Goal: Task Accomplishment & Management: Use online tool/utility

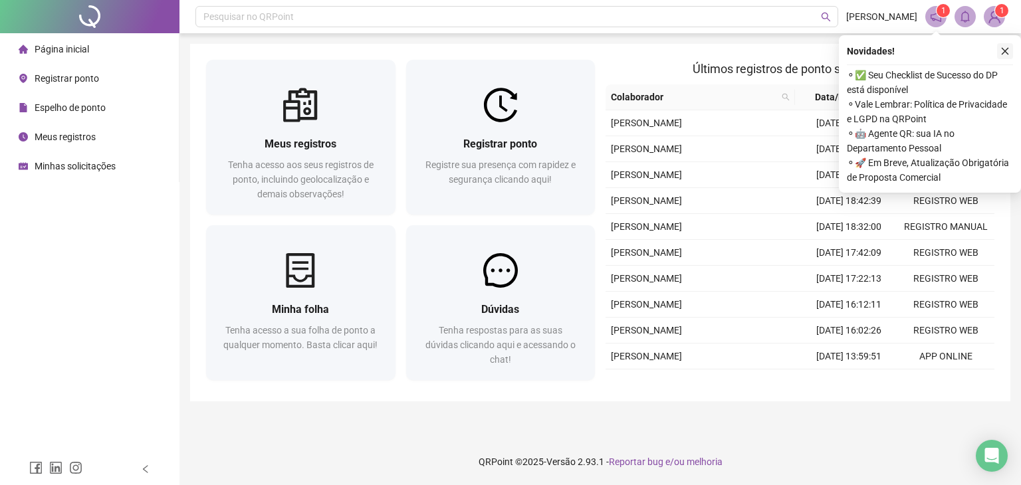
click at [1001, 49] on icon "close" at bounding box center [1004, 51] width 9 height 9
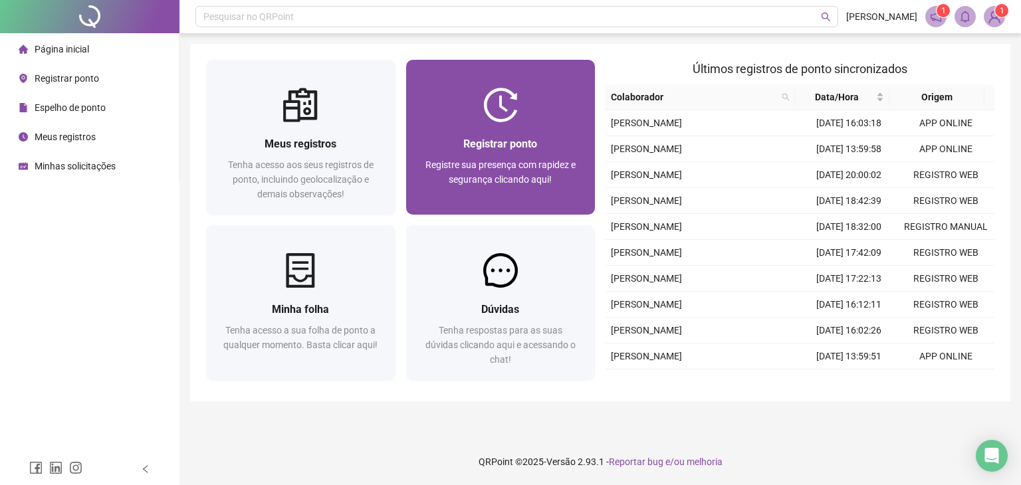
click at [531, 173] on span "Registre sua presença com rapidez e segurança clicando aqui!" at bounding box center [500, 172] width 150 height 25
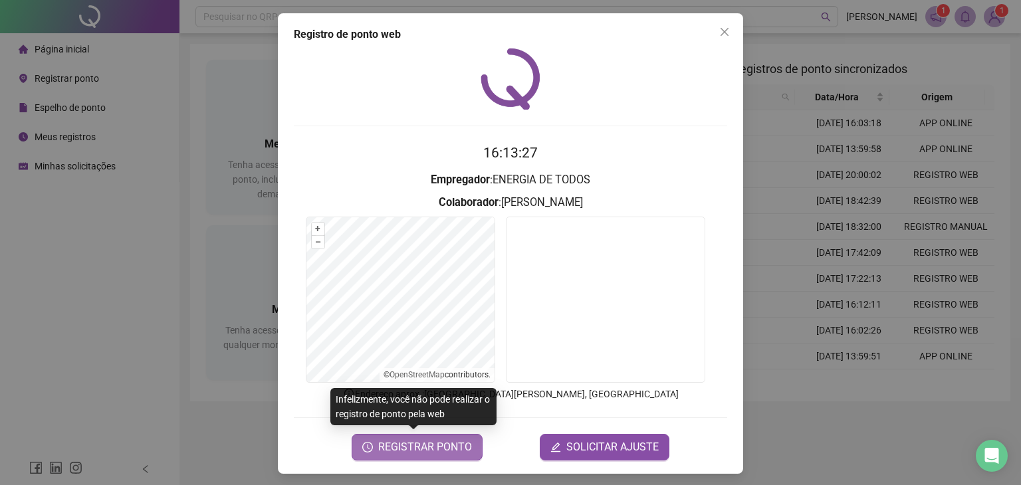
click at [455, 446] on span "REGISTRAR PONTO" at bounding box center [425, 447] width 94 height 16
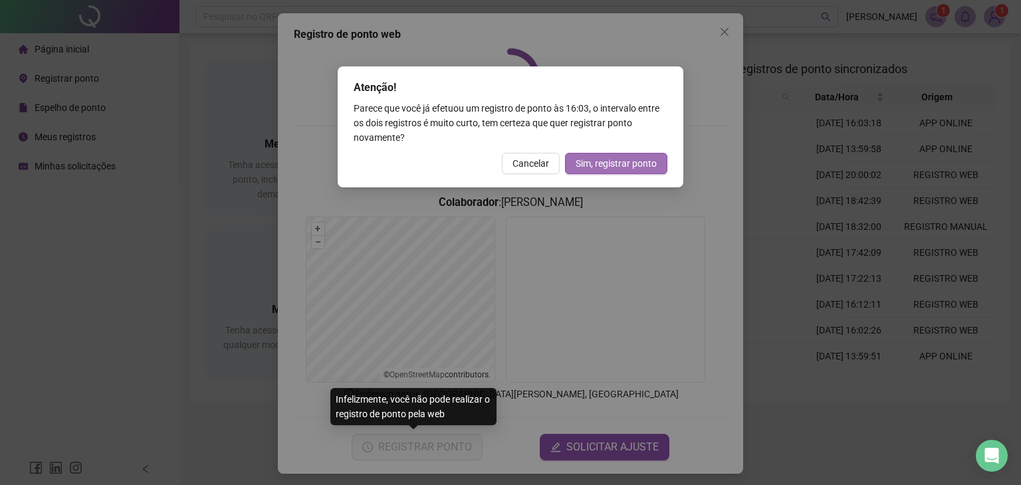
click at [623, 163] on span "Sim, registrar ponto" at bounding box center [616, 163] width 81 height 15
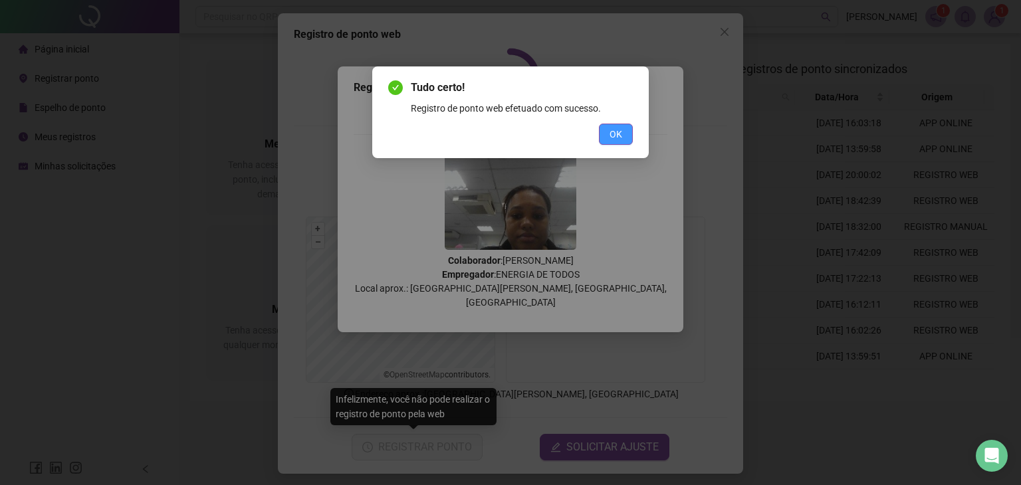
click at [617, 129] on span "OK" at bounding box center [615, 134] width 13 height 15
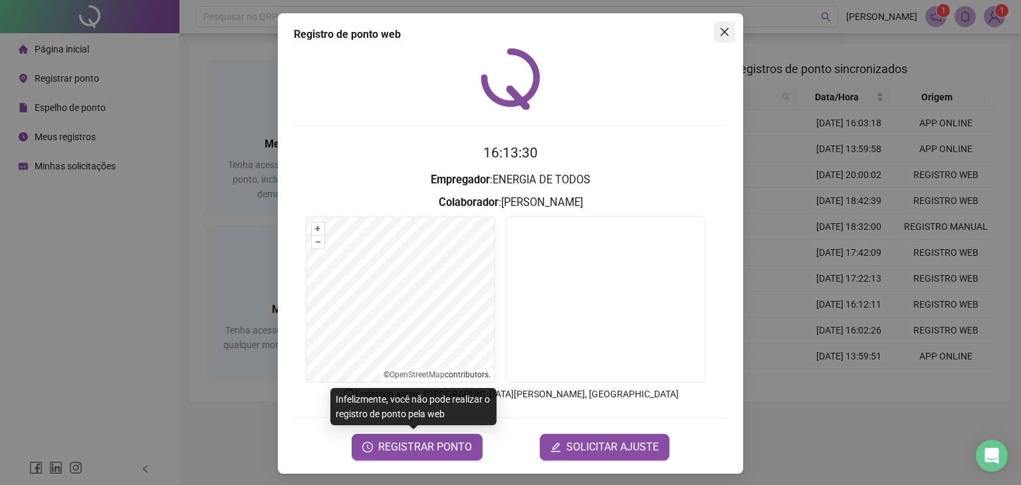
click at [723, 29] on icon "close" at bounding box center [724, 32] width 11 height 11
